Goal: Transaction & Acquisition: Purchase product/service

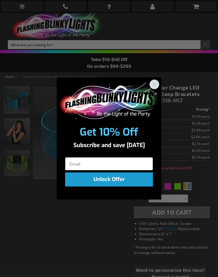
click at [153, 85] on icon "Close dialog" at bounding box center [155, 85] width 4 height 4
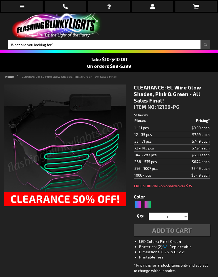
type input "5673"
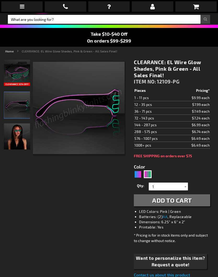
scroll to position [26, 0]
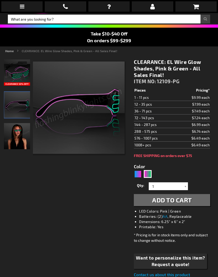
click at [15, 74] on img "EL Wire Pink & Green Party Glasses" at bounding box center [17, 73] width 26 height 26
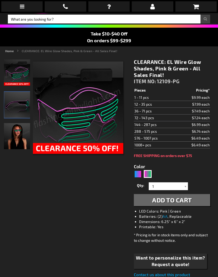
click at [15, 106] on img "EL Wire Pink & Green Party Glasses" at bounding box center [17, 105] width 26 height 26
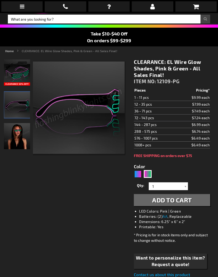
click at [19, 137] on img "Female wearing EL Wire Pink & Green Party Glasses" at bounding box center [17, 136] width 26 height 26
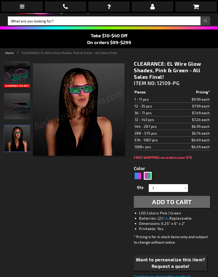
scroll to position [0, 0]
